Goal: Information Seeking & Learning: Learn about a topic

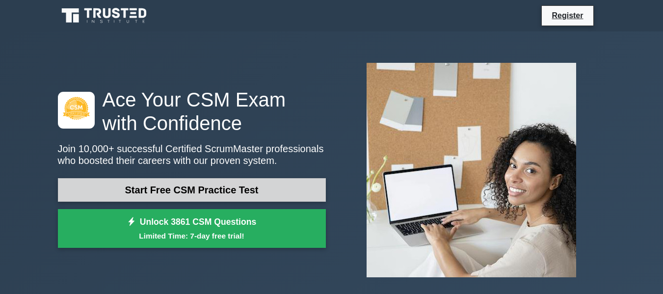
click at [115, 186] on link "Start Free CSM Practice Test" at bounding box center [192, 190] width 268 height 24
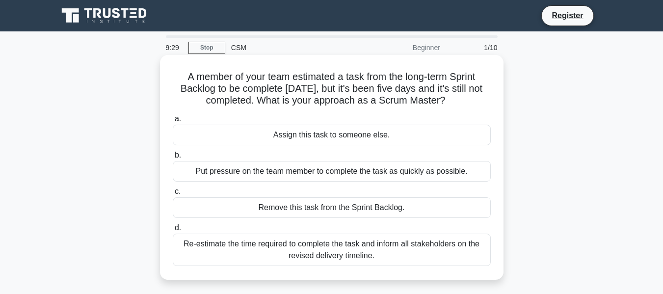
click at [324, 252] on div "Re-estimate the time required to complete the task and inform all stakeholders …" at bounding box center [332, 249] width 318 height 32
click at [173, 231] on input "d. Re-estimate the time required to complete the task and inform all stakeholde…" at bounding box center [173, 228] width 0 height 6
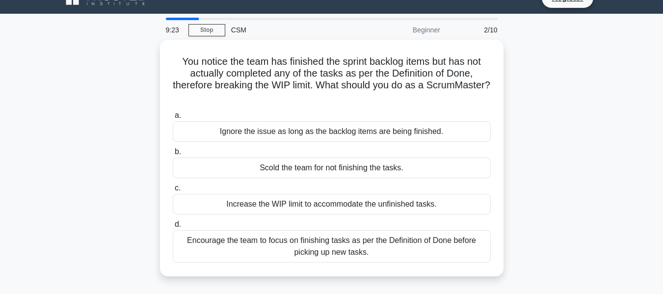
scroll to position [49, 0]
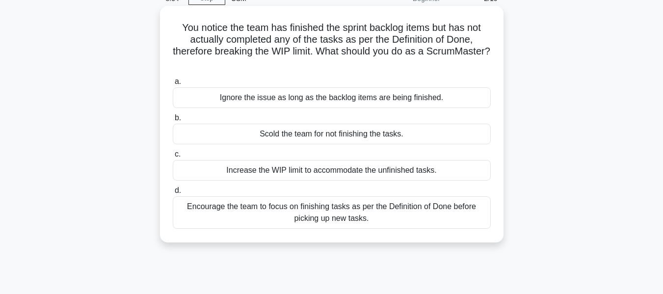
click at [427, 175] on div "Increase the WIP limit to accommodate the unfinished tasks." at bounding box center [332, 170] width 318 height 21
click at [173, 157] on input "c. Increase the WIP limit to accommodate the unfinished tasks." at bounding box center [173, 154] width 0 height 6
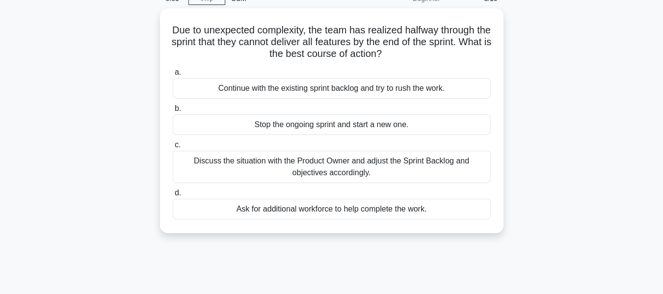
scroll to position [0, 0]
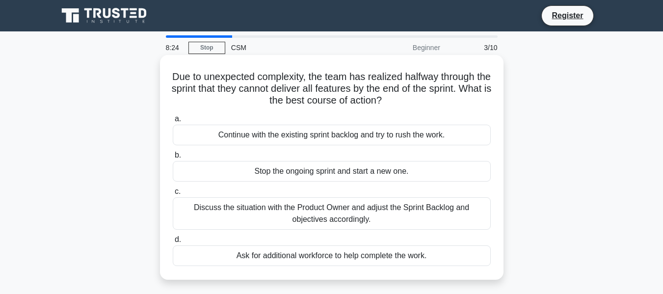
click at [424, 224] on div "Discuss the situation with the Product Owner and adjust the Sprint Backlog and …" at bounding box center [332, 213] width 318 height 32
click at [173, 195] on input "c. Discuss the situation with the Product Owner and adjust the Sprint Backlog a…" at bounding box center [173, 191] width 0 height 6
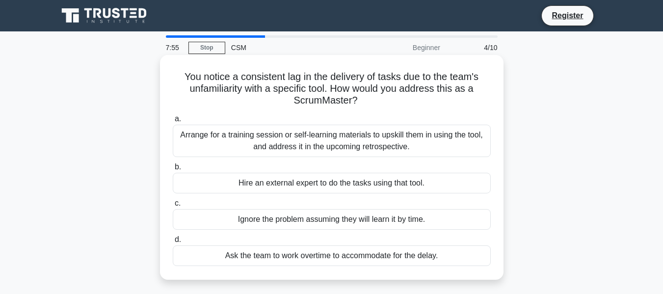
click at [439, 148] on div "Arrange for a training session or self-learning materials to upskill them in us…" at bounding box center [332, 141] width 318 height 32
click at [173, 122] on input "a. Arrange for a training session or self-learning materials to upskill them in…" at bounding box center [173, 119] width 0 height 6
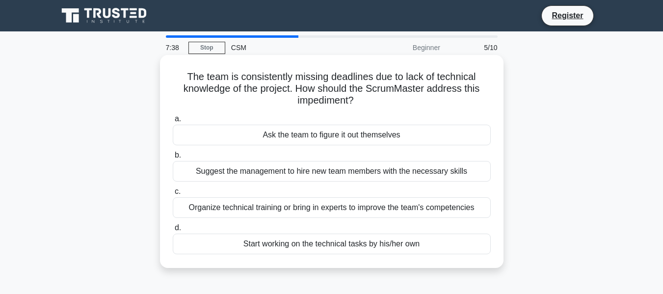
click at [450, 210] on div "Organize technical training or bring in experts to improve the team's competenc…" at bounding box center [332, 207] width 318 height 21
click at [173, 195] on input "c. Organize technical training or bring in experts to improve the team's compet…" at bounding box center [173, 191] width 0 height 6
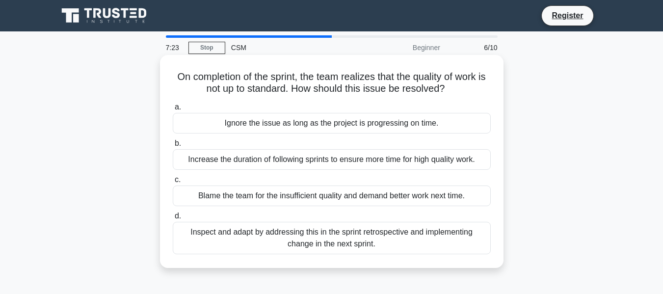
click at [433, 251] on div "Inspect and adapt by addressing this in the sprint retrospective and implementi…" at bounding box center [332, 238] width 318 height 32
click at [173, 219] on input "d. Inspect and adapt by addressing this in the sprint retrospective and impleme…" at bounding box center [173, 216] width 0 height 6
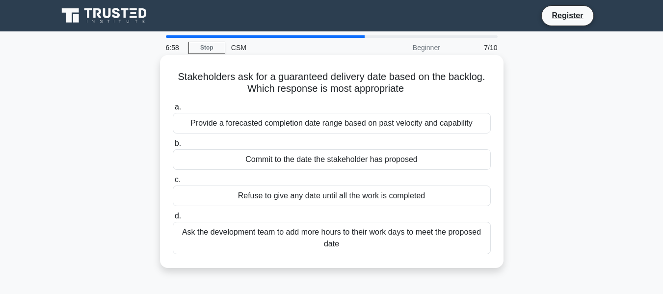
click at [482, 126] on div "Provide a forecasted completion date range based on past velocity and capability" at bounding box center [332, 123] width 318 height 21
click at [173, 110] on input "a. Provide a forecasted completion date range based on past velocity and capabi…" at bounding box center [173, 107] width 0 height 6
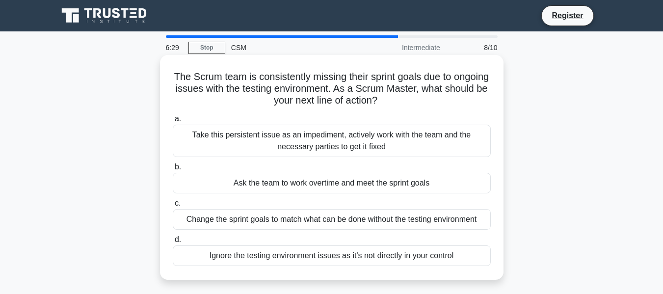
click at [413, 152] on div "Take this persistent issue as an impediment, actively work with the team and th…" at bounding box center [332, 141] width 318 height 32
click at [173, 122] on input "a. Take this persistent issue as an impediment, actively work with the team and…" at bounding box center [173, 119] width 0 height 6
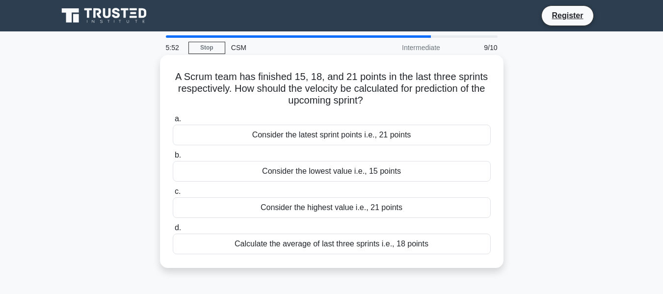
click at [356, 250] on div "Calculate the average of last three sprints i.e., 18 points" at bounding box center [332, 243] width 318 height 21
click at [173, 231] on input "d. Calculate the average of last three sprints i.e., 18 points" at bounding box center [173, 228] width 0 height 6
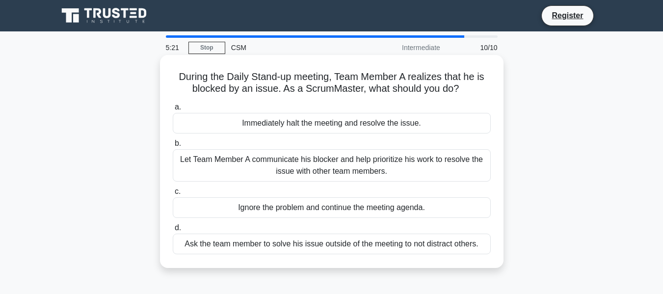
click at [374, 165] on div "Let Team Member A communicate his blocker and help prioritize his work to resol…" at bounding box center [332, 165] width 318 height 32
click at [173, 147] on input "b. Let Team Member A communicate his blocker and help prioritize his work to re…" at bounding box center [173, 143] width 0 height 6
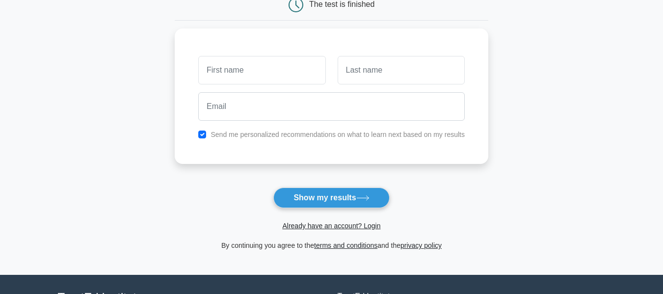
scroll to position [98, 0]
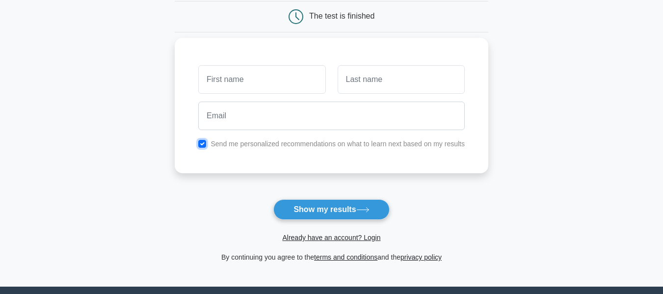
click at [204, 144] on input "checkbox" at bounding box center [202, 144] width 8 height 8
checkbox input "false"
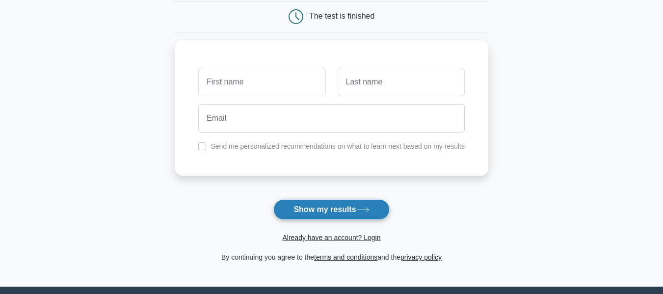
click at [328, 207] on button "Show my results" at bounding box center [331, 209] width 116 height 21
click at [185, 203] on form "Wait, there is more! Continue to see your result The test is finished and the" at bounding box center [331, 110] width 313 height 306
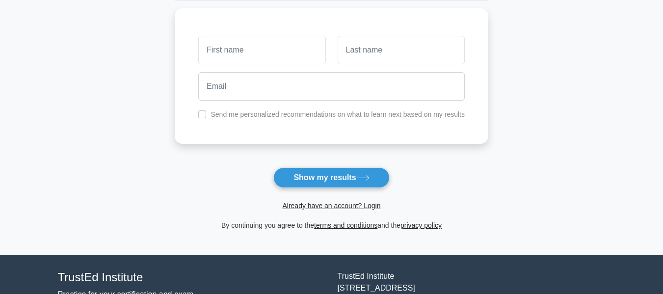
scroll to position [147, 0]
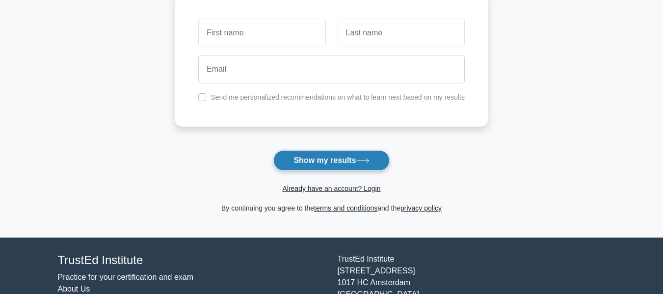
click at [326, 170] on button "Show my results" at bounding box center [331, 160] width 116 height 21
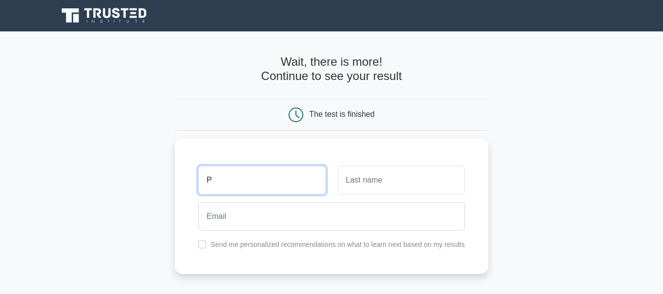
scroll to position [98, 0]
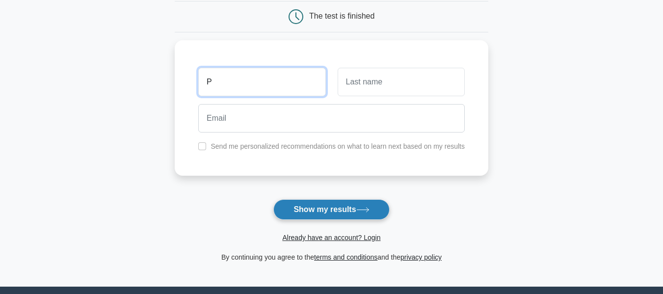
type input "P"
click at [331, 209] on button "Show my results" at bounding box center [331, 209] width 116 height 21
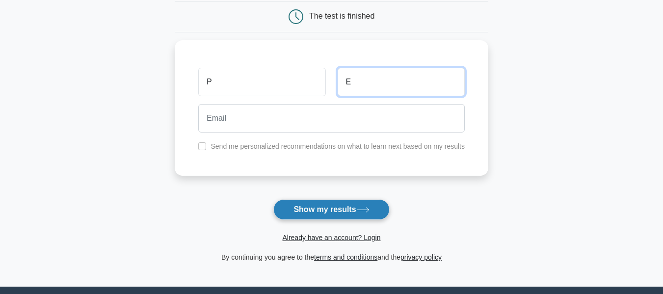
type input "E"
click at [333, 219] on button "Show my results" at bounding box center [331, 209] width 116 height 21
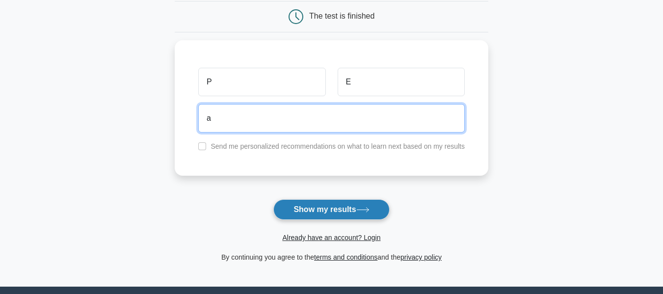
type input "a"
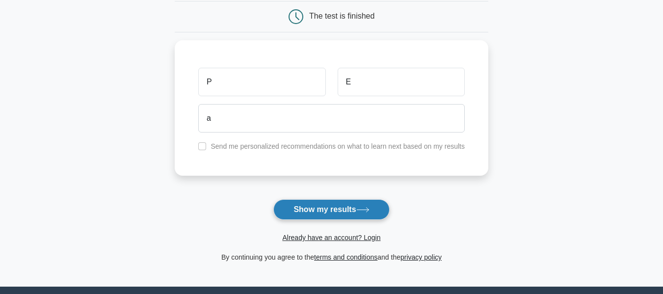
click at [325, 216] on button "Show my results" at bounding box center [331, 209] width 116 height 21
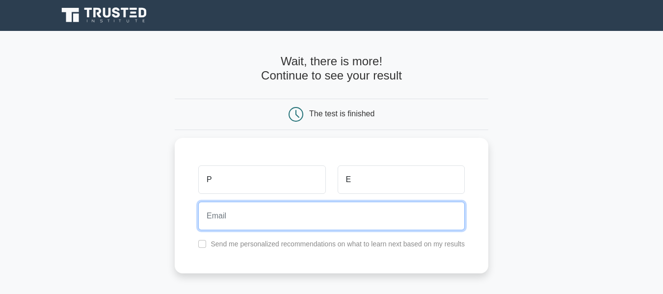
scroll to position [0, 0]
